Goal: Task Accomplishment & Management: Manage account settings

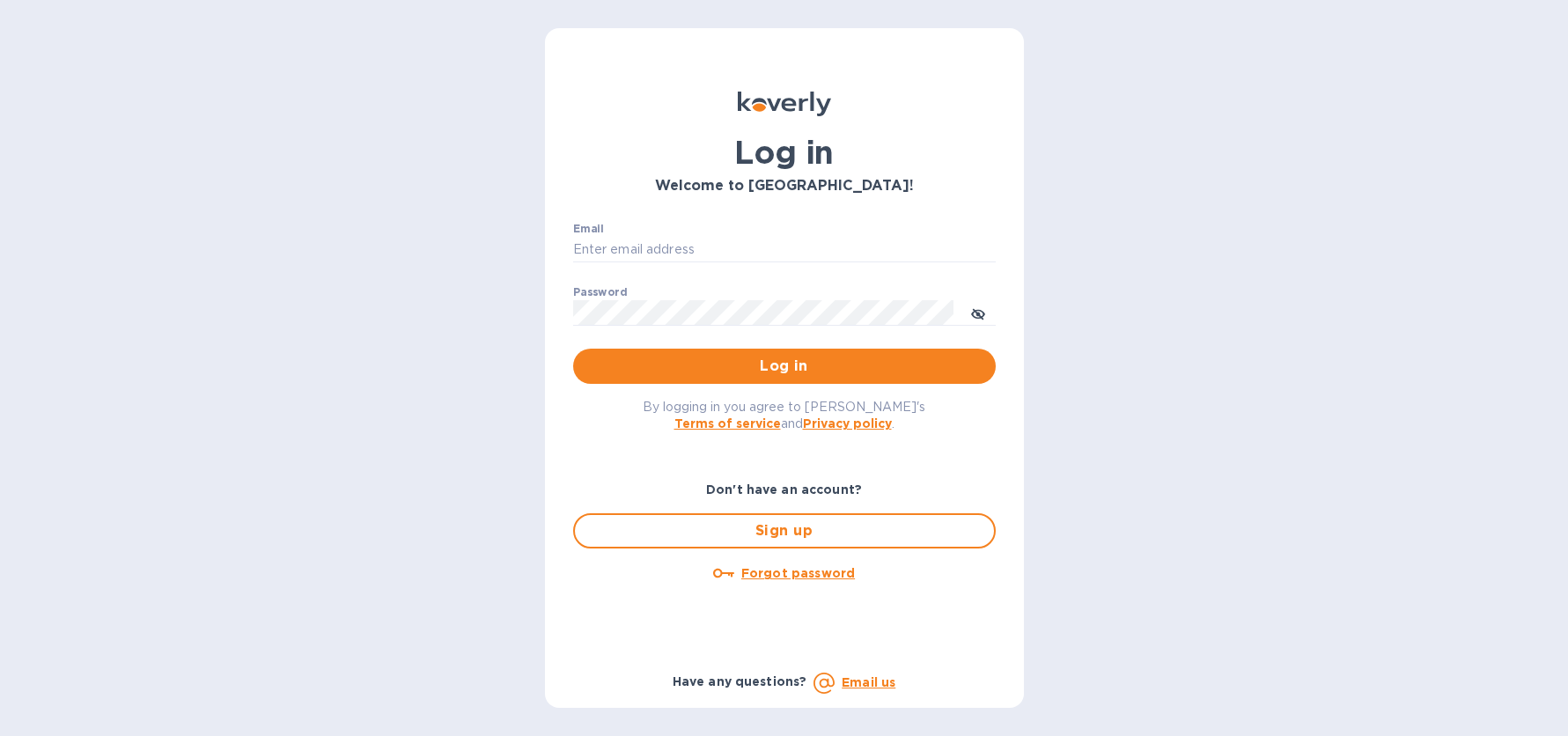
type input "marcus@langschwander.com"
click at [758, 360] on span "Log in" at bounding box center [784, 367] width 394 height 21
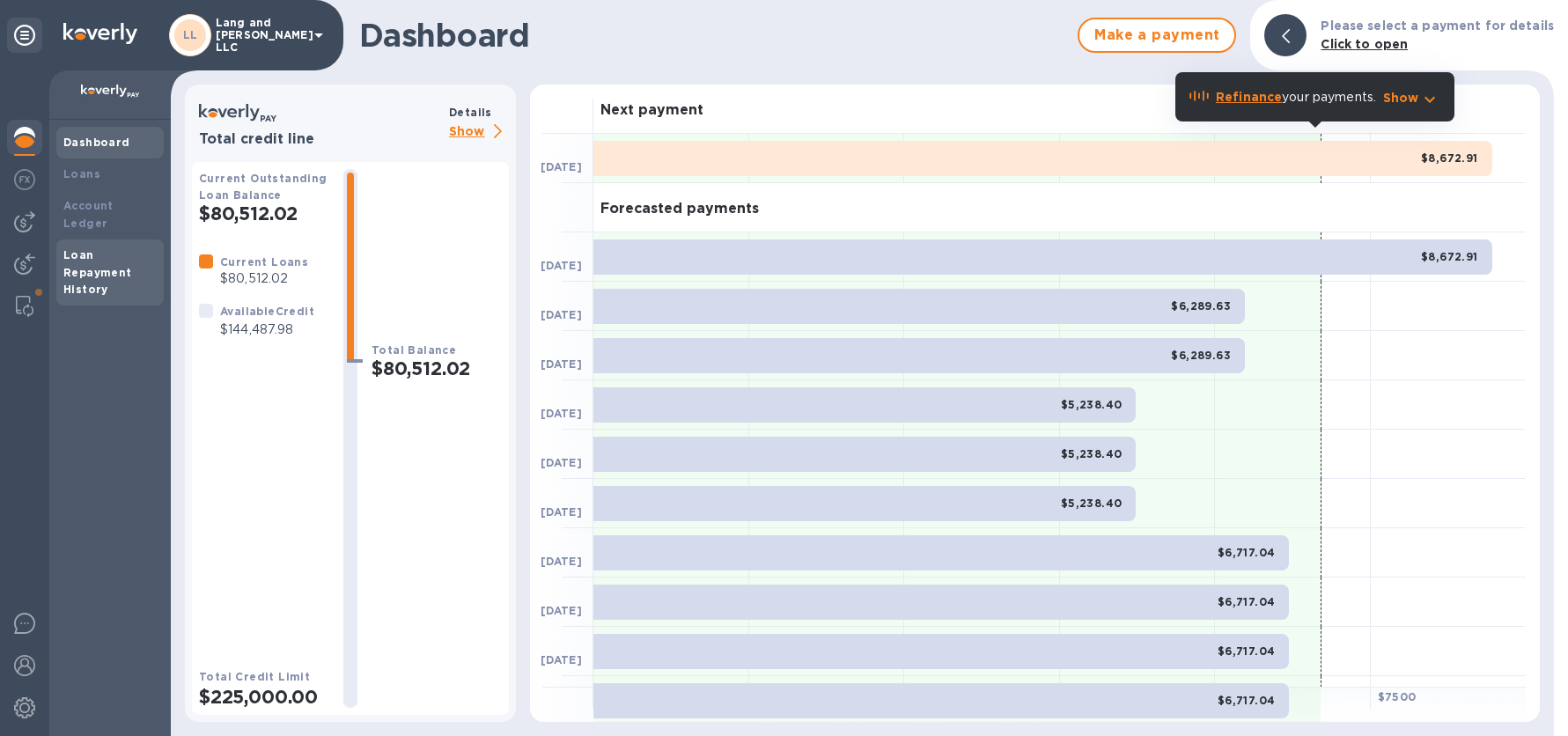
click at [94, 255] on b "Loan Repayment History" at bounding box center [98, 273] width 69 height 48
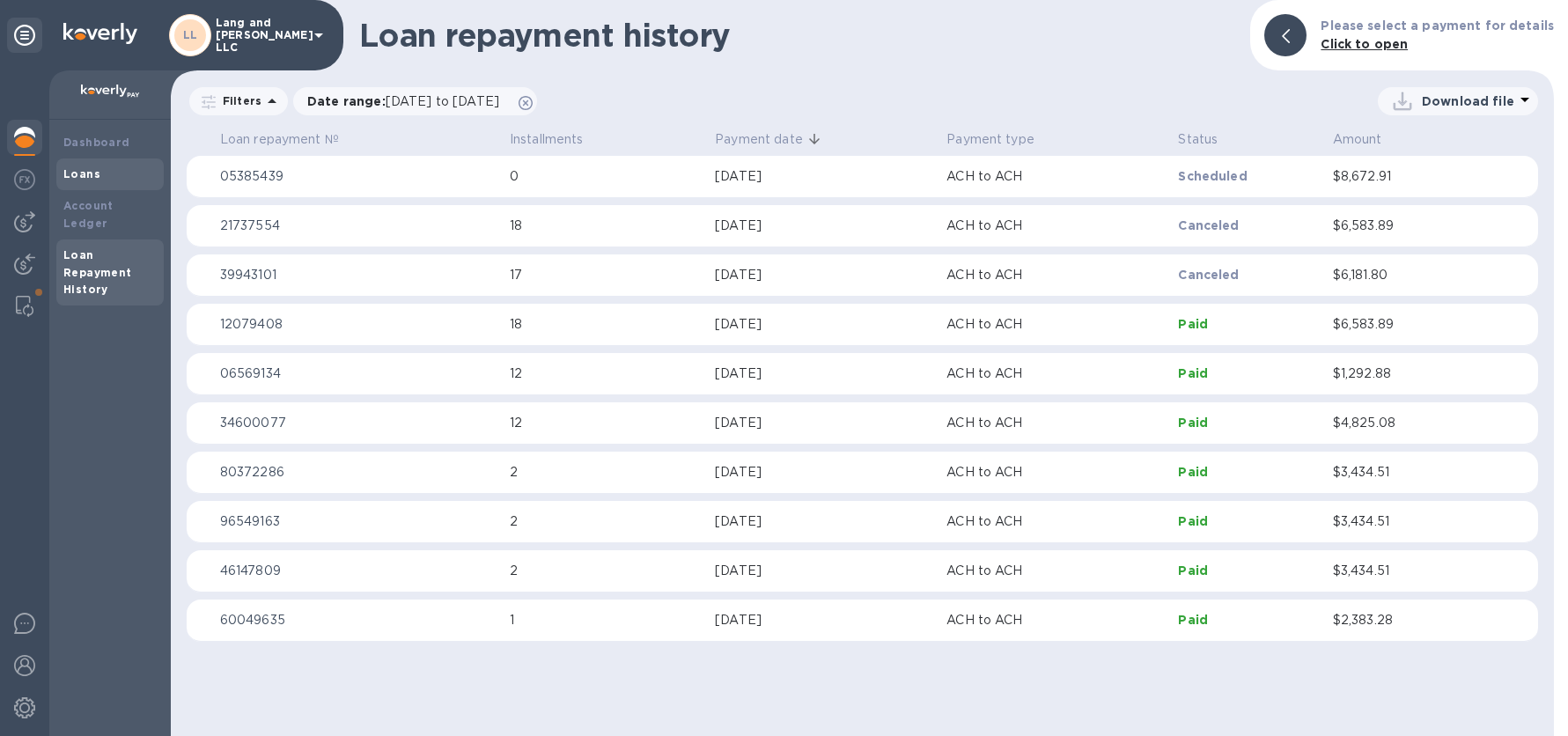
click at [99, 179] on div "Loans" at bounding box center [110, 174] width 94 height 17
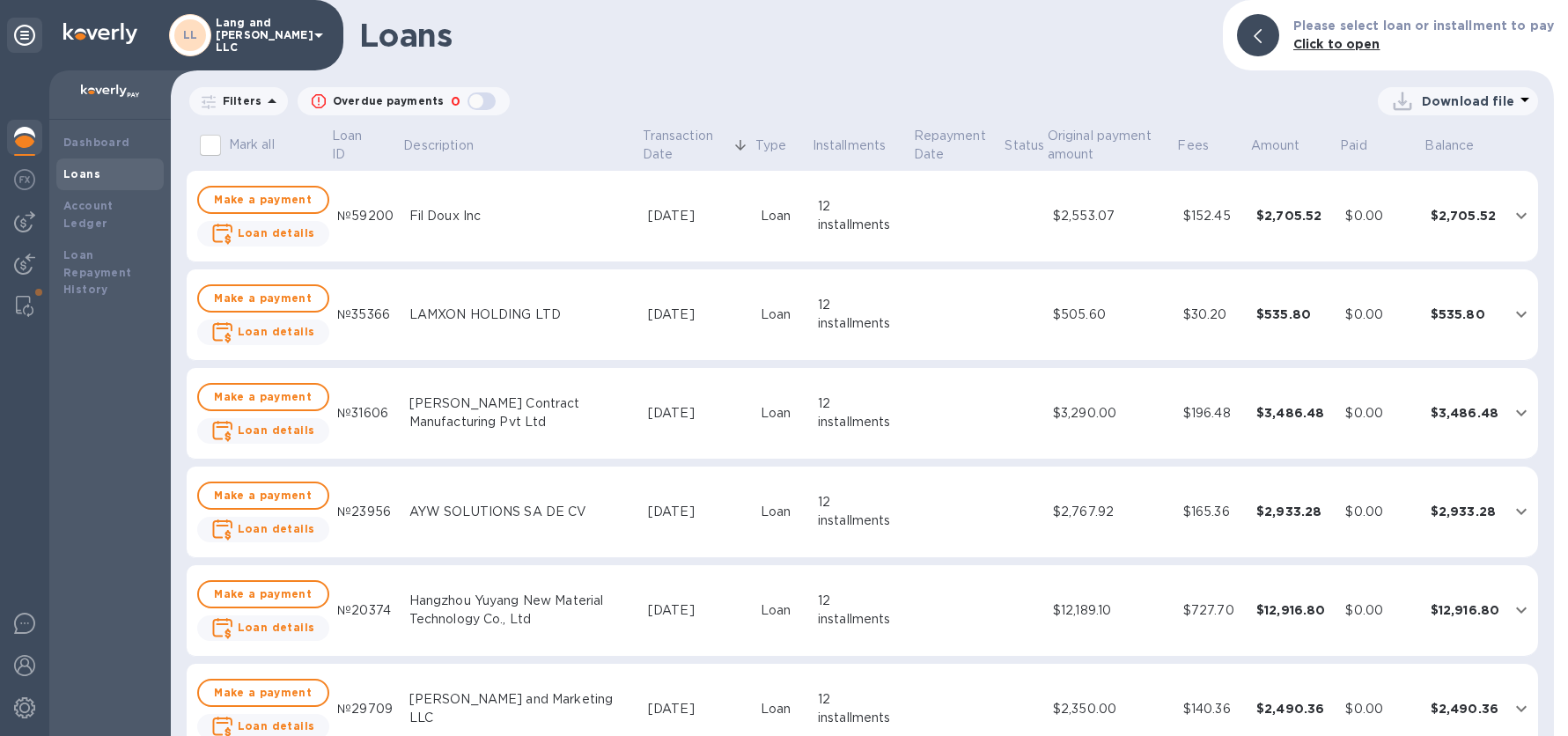
click at [1413, 97] on icon at bounding box center [1402, 101] width 28 height 28
click at [1413, 146] on li "XLSX file" at bounding box center [1459, 143] width 120 height 49
